Goal: Task Accomplishment & Management: Manage account settings

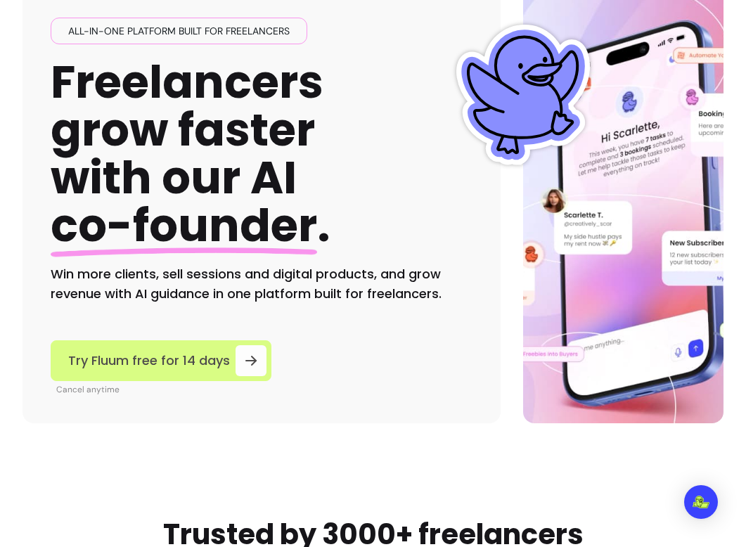
scroll to position [104, 0]
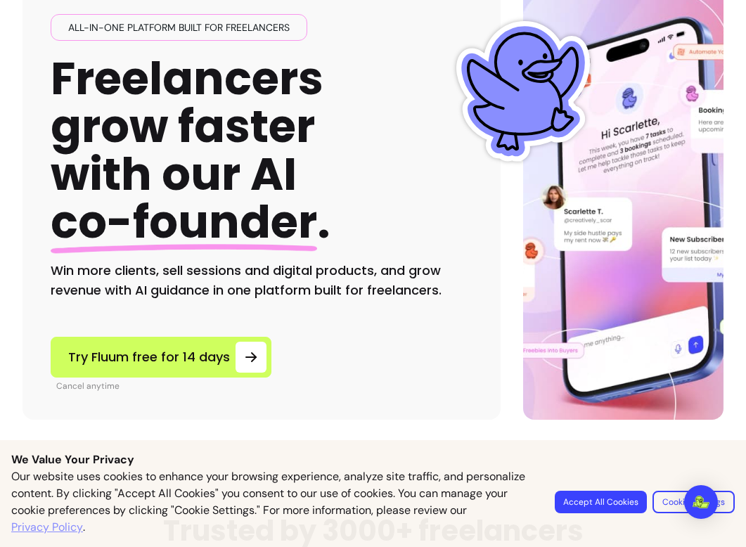
click at [623, 510] on button "Accept All Cookies" at bounding box center [601, 502] width 92 height 23
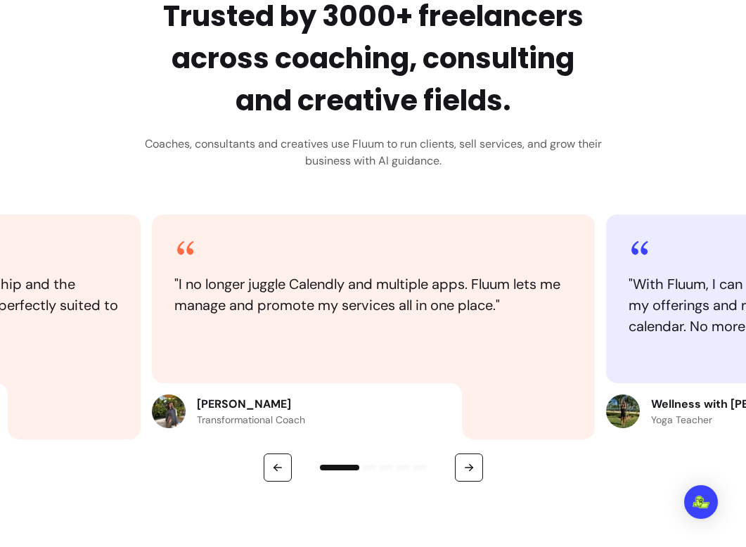
scroll to position [620, 0]
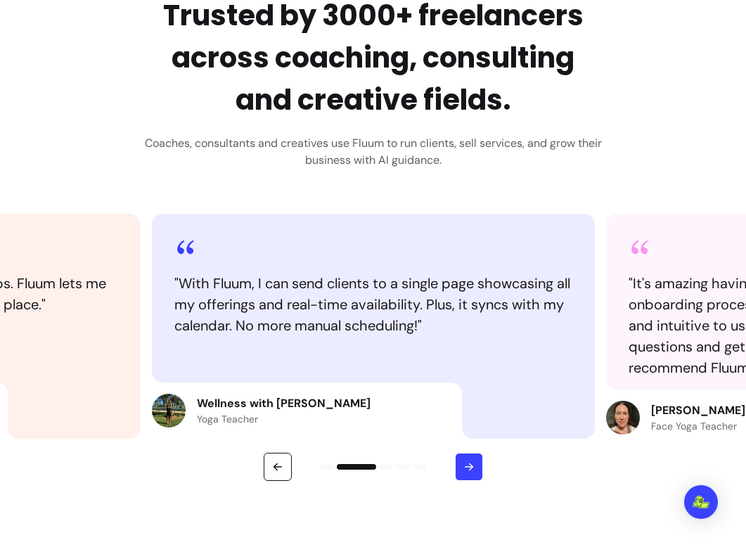
click at [463, 466] on icon "button" at bounding box center [469, 467] width 13 height 13
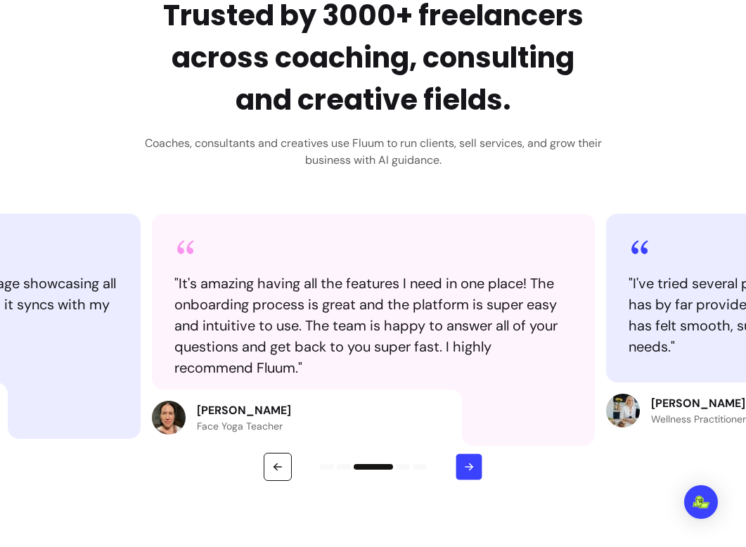
click at [476, 471] on button "button" at bounding box center [468, 467] width 27 height 27
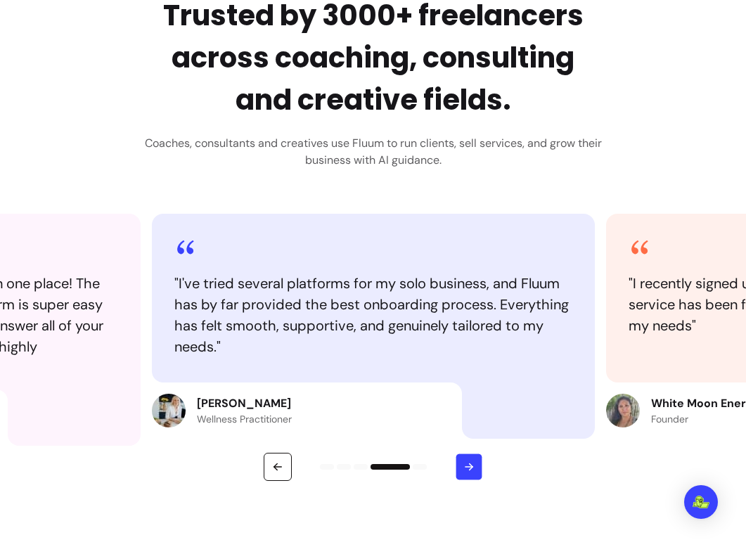
click at [476, 471] on button "button" at bounding box center [468, 467] width 27 height 27
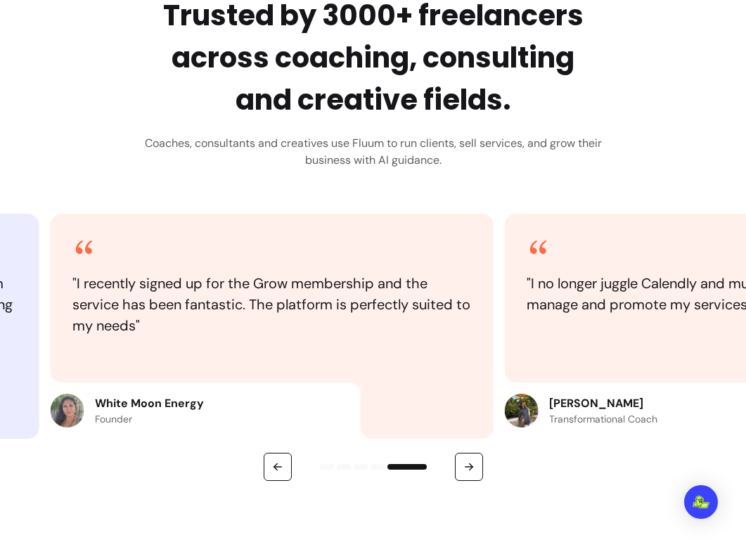
drag, startPoint x: 297, startPoint y: 402, endPoint x: 195, endPoint y: 405, distance: 102.0
click at [194, 406] on p "White Moon Energy" at bounding box center [149, 403] width 109 height 17
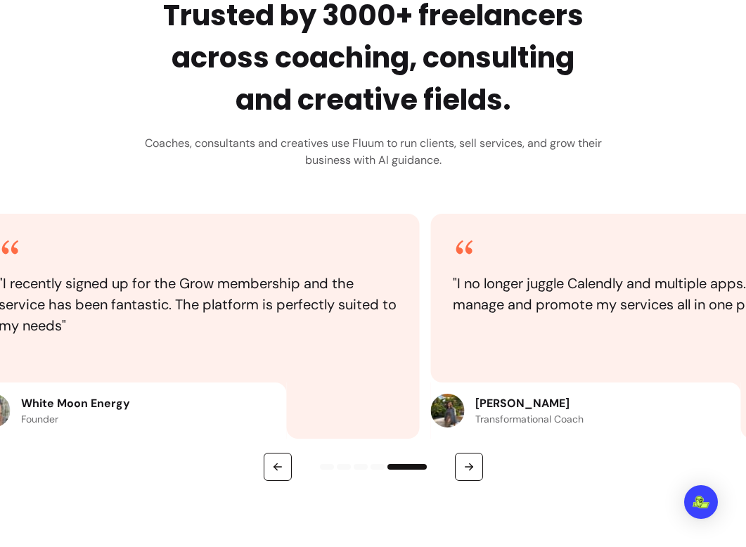
drag, startPoint x: 216, startPoint y: 406, endPoint x: 143, endPoint y: 399, distance: 73.5
click at [143, 398] on div "White Moon Energy Founder" at bounding box center [131, 411] width 310 height 56
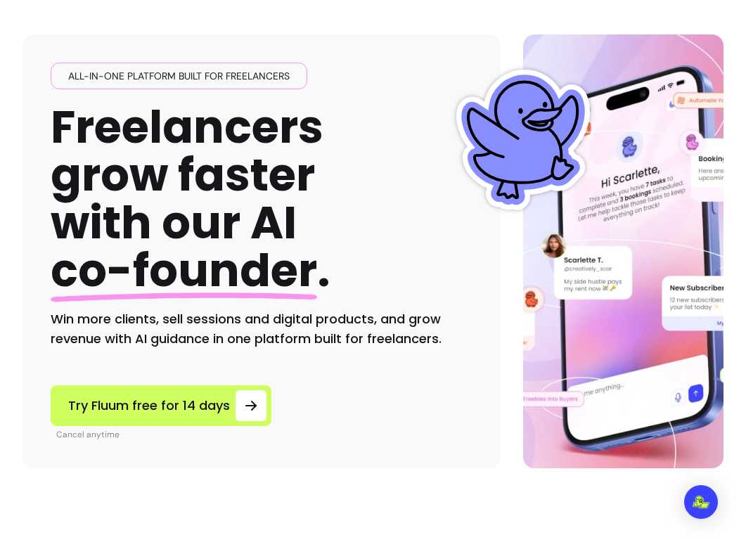
scroll to position [0, 0]
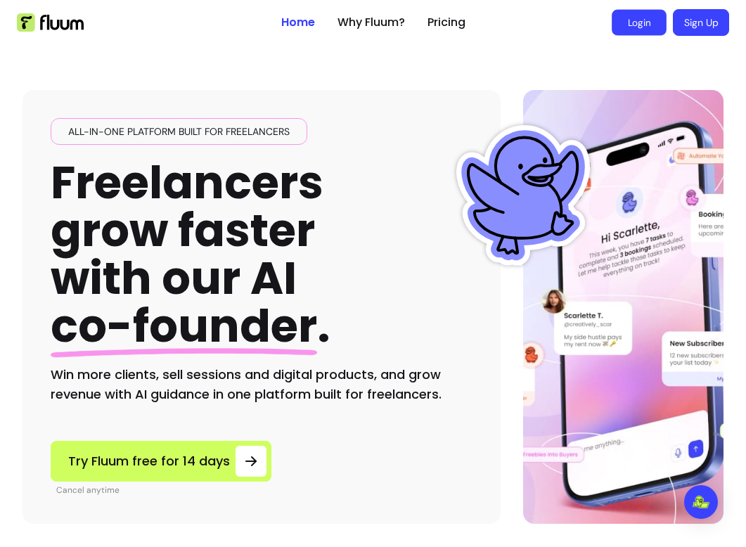
click at [635, 32] on link "Login" at bounding box center [639, 23] width 55 height 26
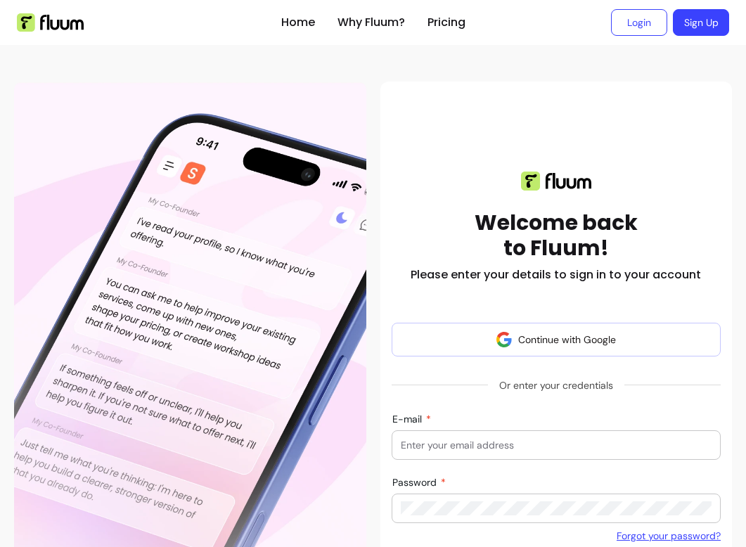
click at [571, 375] on span "Or enter your credentials" at bounding box center [556, 385] width 136 height 25
